Goal: Transaction & Acquisition: Subscribe to service/newsletter

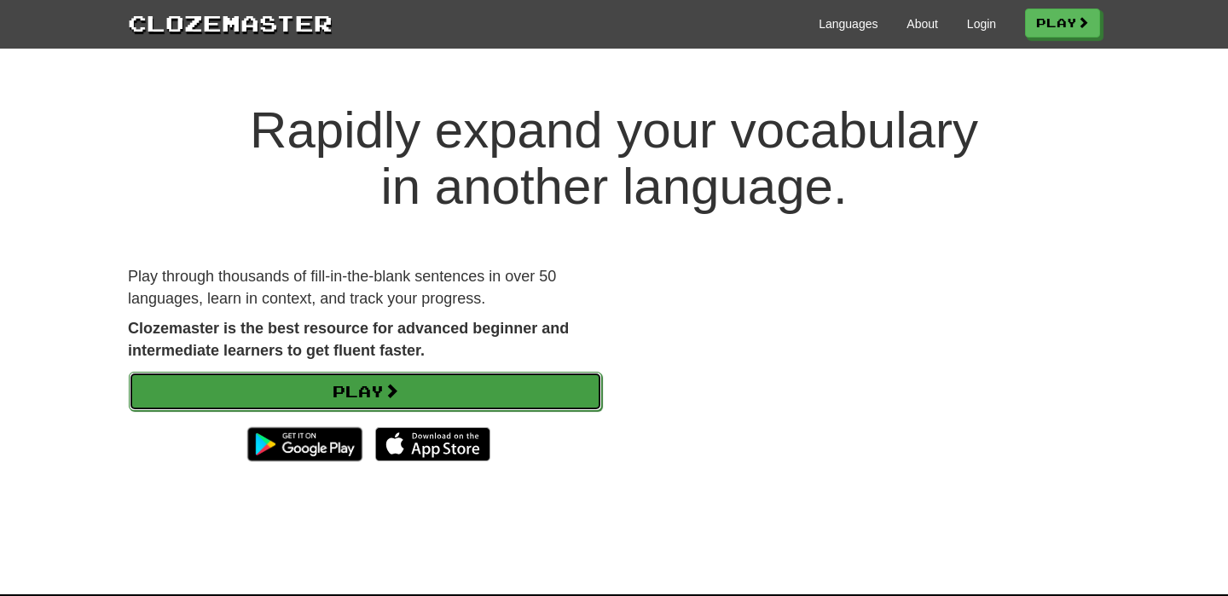
click at [354, 394] on link "Play" at bounding box center [365, 391] width 473 height 39
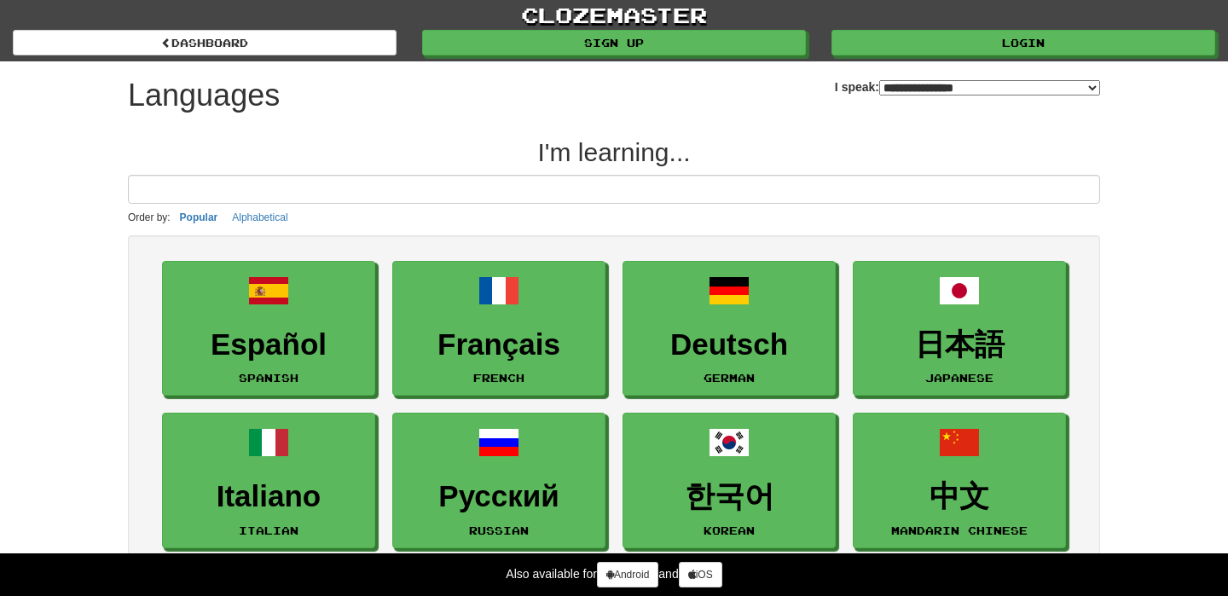
select select "*******"
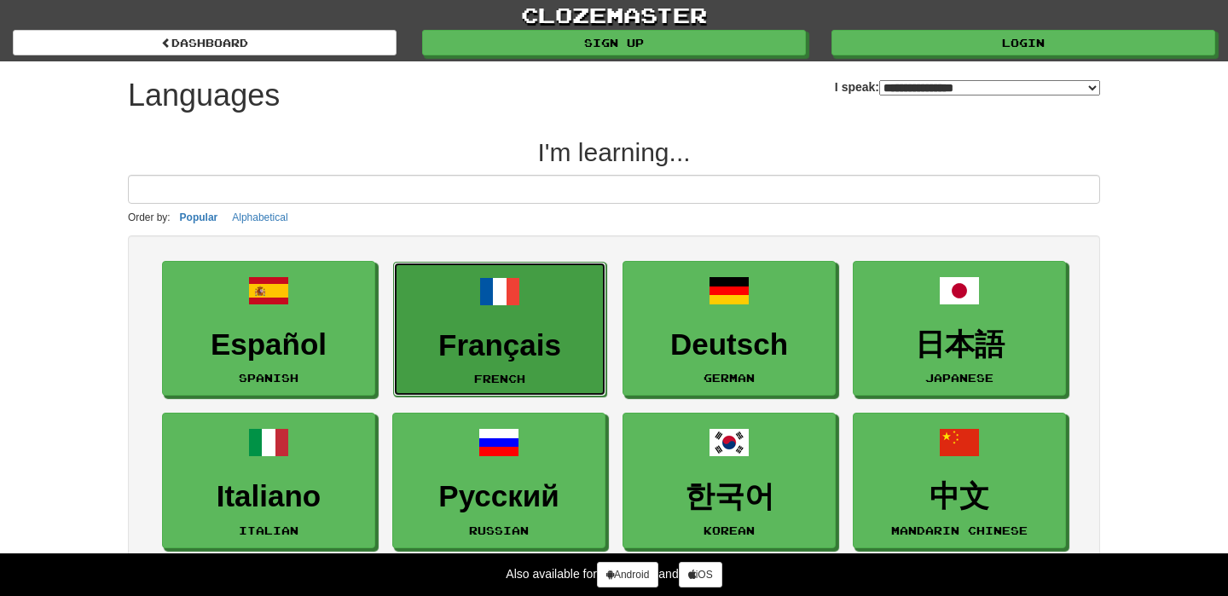
click at [502, 287] on span at bounding box center [499, 291] width 41 height 41
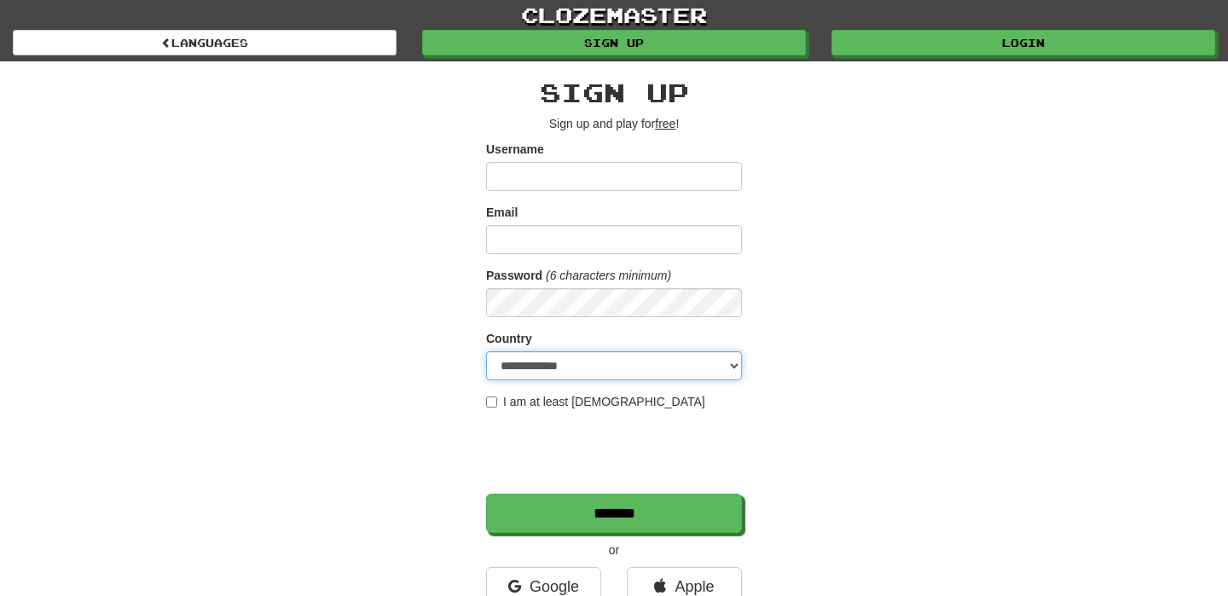
click at [531, 376] on select "**********" at bounding box center [614, 365] width 256 height 29
